Goal: Information Seeking & Learning: Learn about a topic

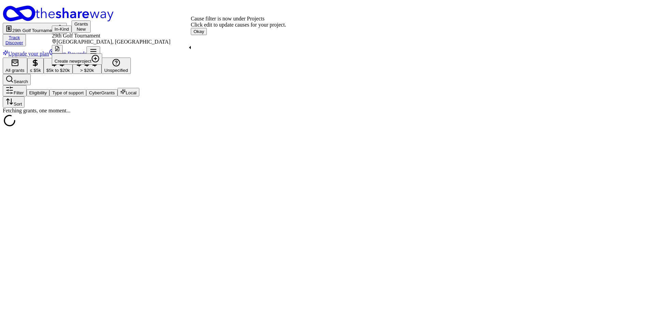
click at [207, 35] on button "Okay" at bounding box center [199, 31] width 16 height 7
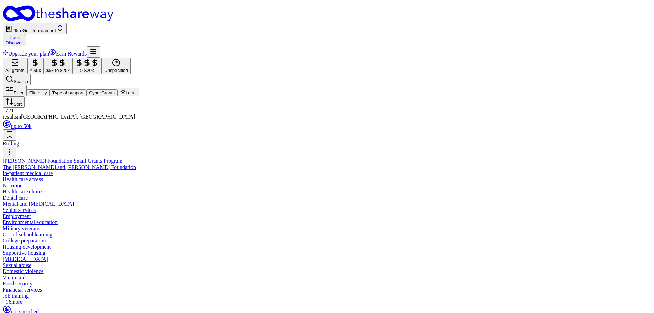
click at [56, 28] on span "29th Golf Tournament" at bounding box center [34, 30] width 44 height 5
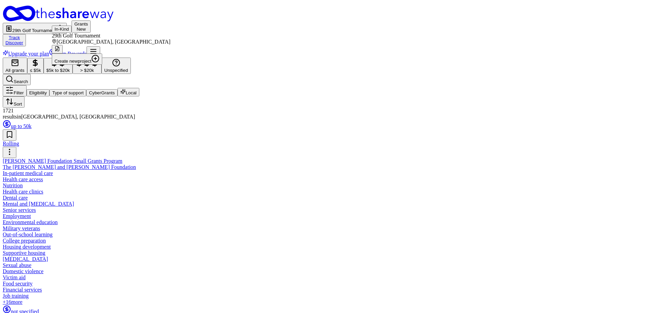
click at [20, 35] on link "Track" at bounding box center [14, 37] width 11 height 5
click at [23, 40] on link "Discover" at bounding box center [14, 42] width 18 height 5
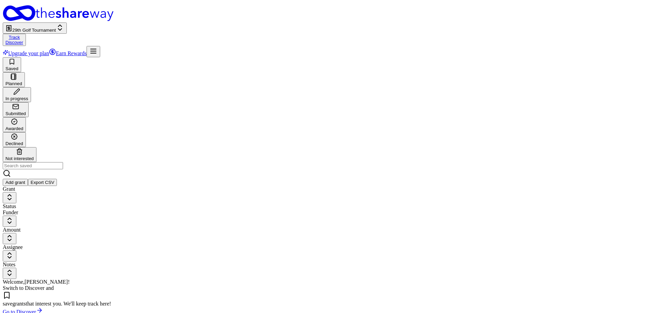
click at [23, 40] on link "Discover" at bounding box center [14, 42] width 18 height 5
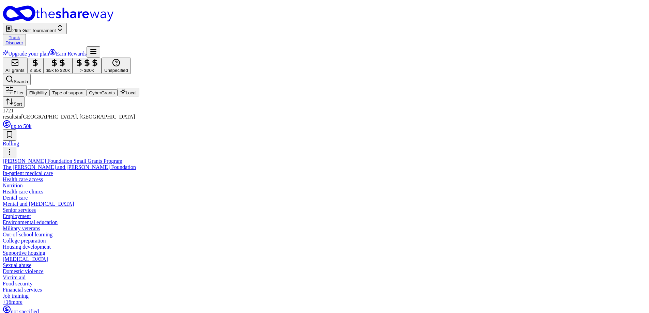
click at [35, 12] on icon "Home" at bounding box center [19, 13] width 33 height 16
click at [56, 28] on span "29th Golf Tournament" at bounding box center [34, 30] width 44 height 5
click at [71, 26] on button "In-Kind" at bounding box center [62, 29] width 20 height 7
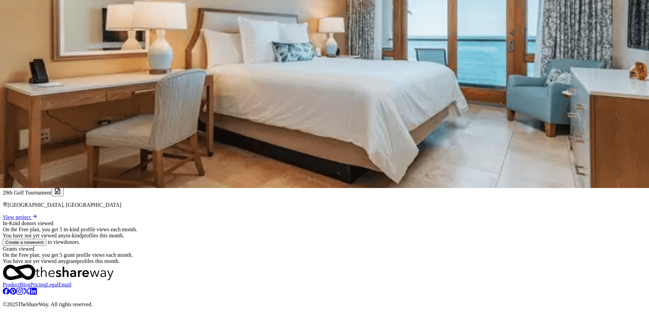
scroll to position [78, 0]
